Goal: Information Seeking & Learning: Check status

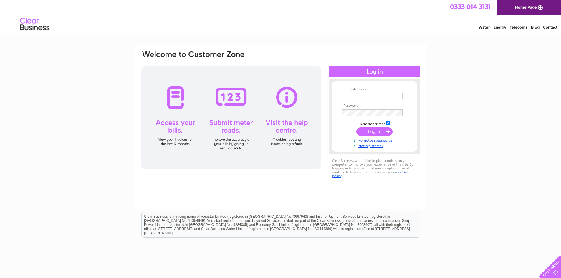
click at [349, 95] on input "text" at bounding box center [372, 96] width 61 height 6
type input "nick.moore@btinternet.com"
click at [373, 132] on input "submit" at bounding box center [374, 132] width 36 height 8
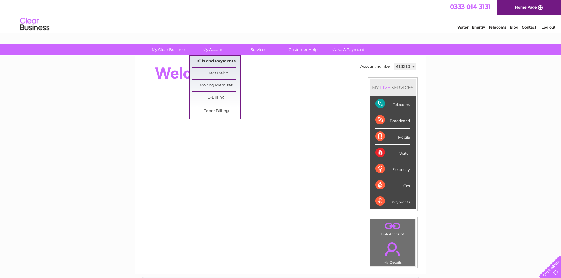
click at [219, 60] on link "Bills and Payments" at bounding box center [216, 62] width 49 height 12
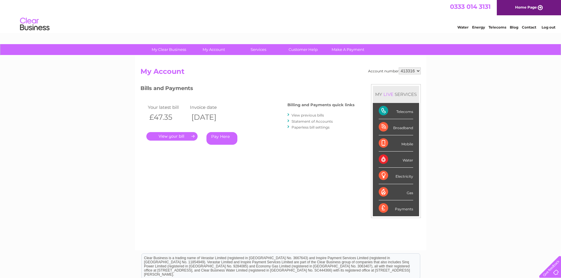
click at [179, 137] on link "." at bounding box center [171, 136] width 51 height 9
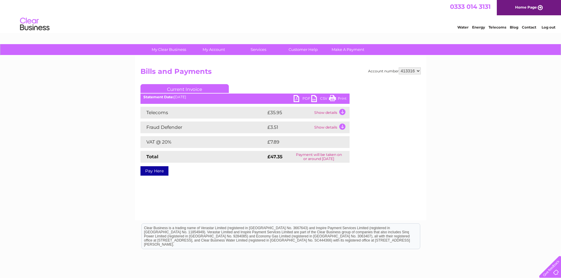
click at [343, 126] on td "Show details" at bounding box center [331, 128] width 37 height 12
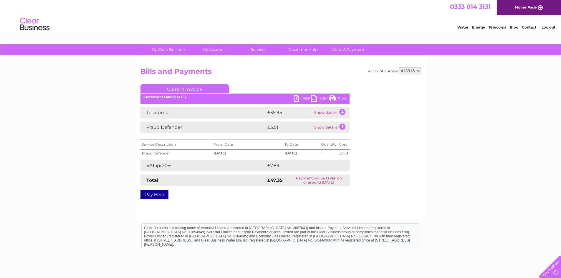
click at [328, 128] on td "Show details" at bounding box center [331, 128] width 37 height 12
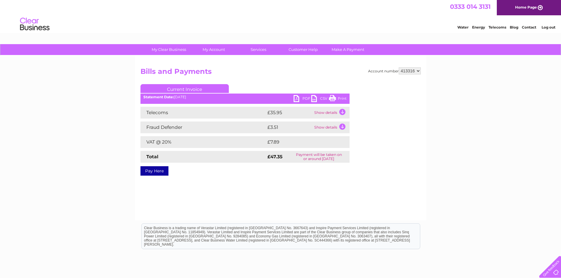
click at [329, 126] on td "Show details" at bounding box center [331, 128] width 37 height 12
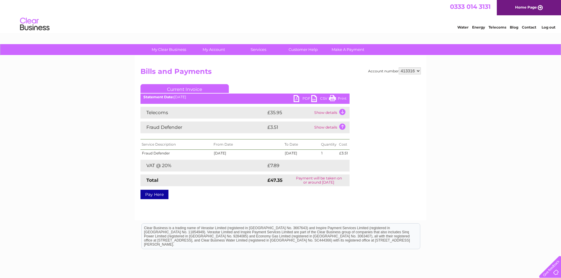
click at [328, 113] on td "Show details" at bounding box center [331, 113] width 37 height 12
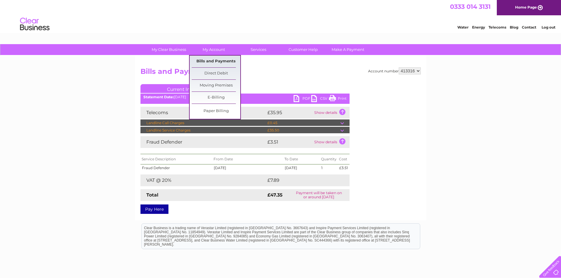
click at [219, 60] on link "Bills and Payments" at bounding box center [216, 62] width 49 height 12
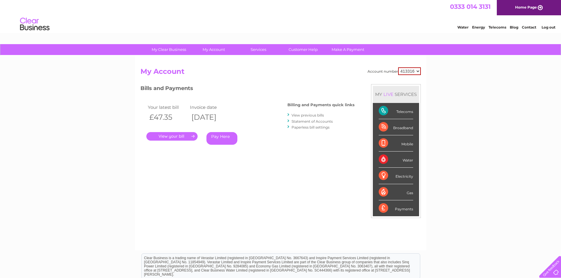
click at [311, 116] on link "View previous bills" at bounding box center [308, 115] width 32 height 4
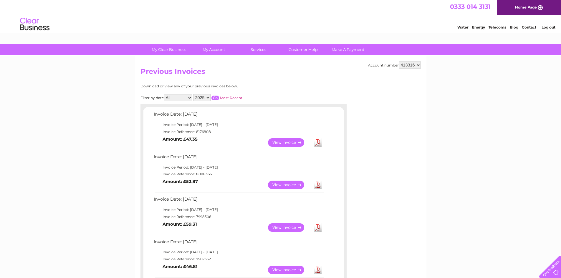
click at [289, 184] on link "View" at bounding box center [289, 185] width 43 height 9
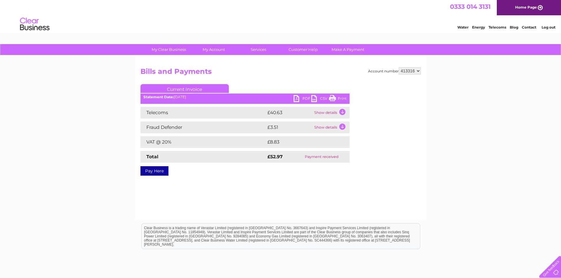
click at [328, 113] on td "Show details" at bounding box center [331, 113] width 37 height 12
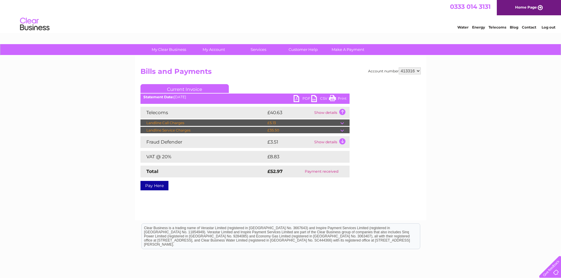
click at [322, 142] on td "Show details" at bounding box center [331, 142] width 37 height 12
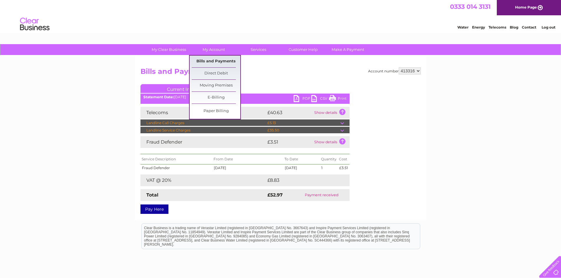
click at [221, 61] on link "Bills and Payments" at bounding box center [216, 62] width 49 height 12
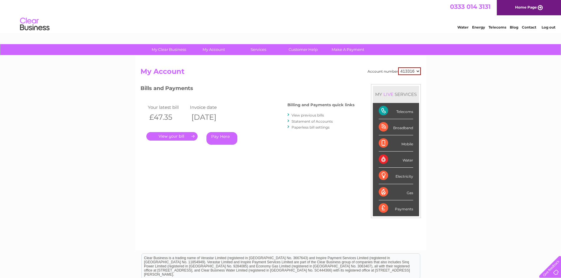
click at [313, 115] on link "View previous bills" at bounding box center [308, 115] width 32 height 4
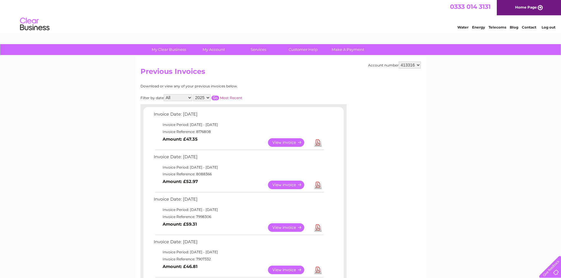
click at [282, 227] on link "View" at bounding box center [289, 228] width 43 height 9
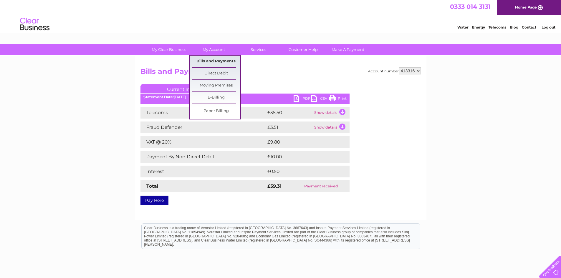
click at [220, 62] on link "Bills and Payments" at bounding box center [216, 62] width 49 height 12
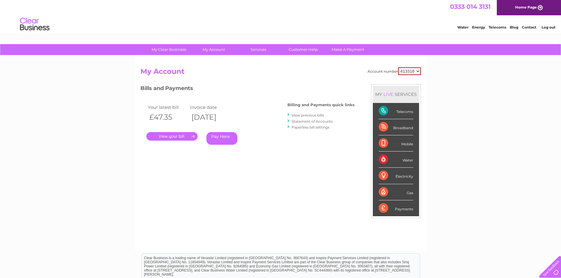
click at [306, 114] on link "View previous bills" at bounding box center [308, 115] width 32 height 4
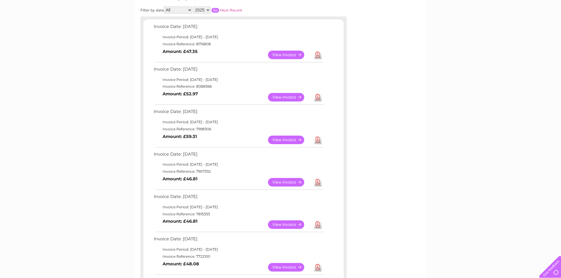
scroll to position [88, 0]
click at [282, 180] on link "View" at bounding box center [289, 182] width 43 height 9
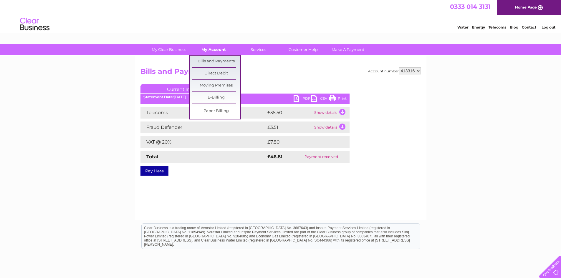
click at [217, 47] on link "My Account" at bounding box center [213, 49] width 49 height 11
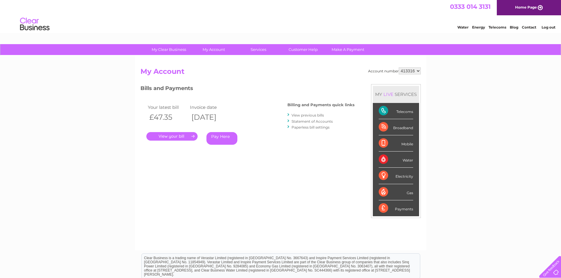
click at [223, 169] on div "Account number 413316 My Account MY LIVE SERVICES Telecoms Broadband Mobile Wat…" at bounding box center [281, 155] width 280 height 177
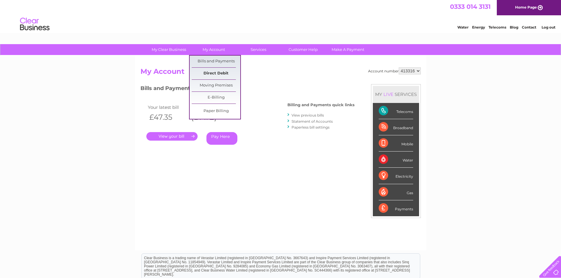
click at [223, 74] on link "Direct Debit" at bounding box center [216, 74] width 49 height 12
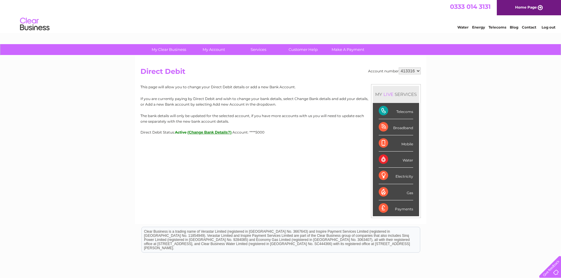
click at [405, 129] on div "Broadband" at bounding box center [396, 127] width 34 height 16
click at [293, 49] on link "Customer Help" at bounding box center [303, 49] width 49 height 11
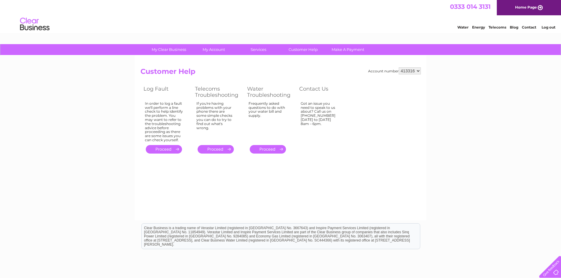
click at [526, 26] on link "Contact" at bounding box center [529, 27] width 14 height 4
